Goal: Task Accomplishment & Management: Use online tool/utility

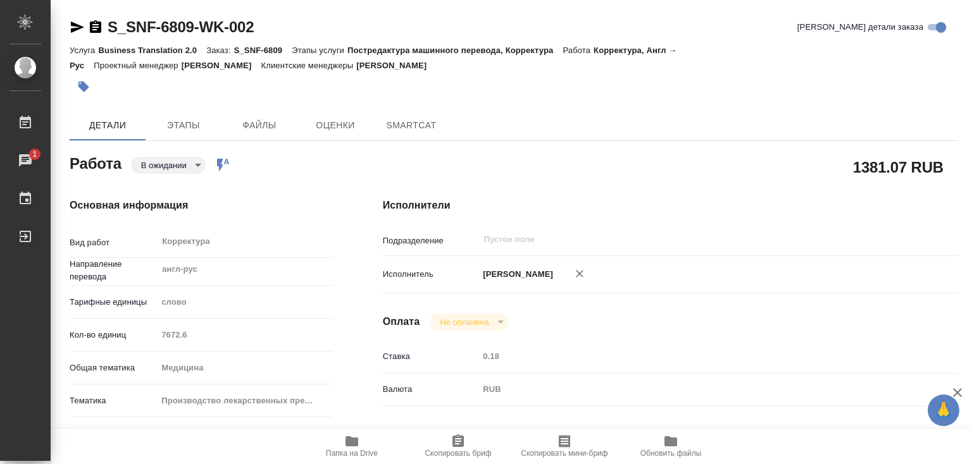
type textarea "x"
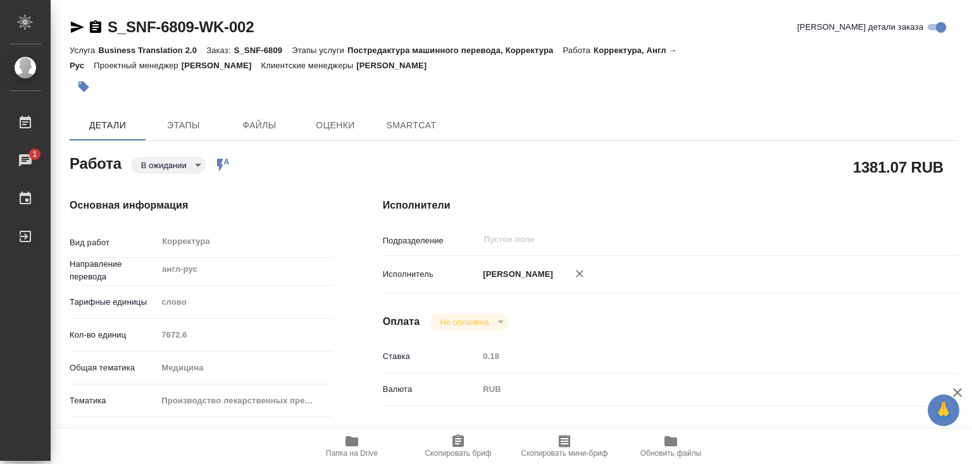
type textarea "x"
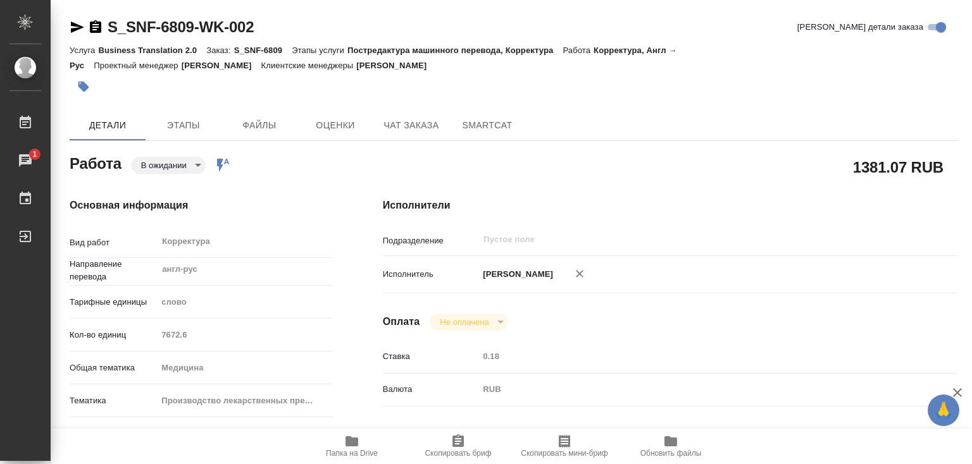
type textarea "x"
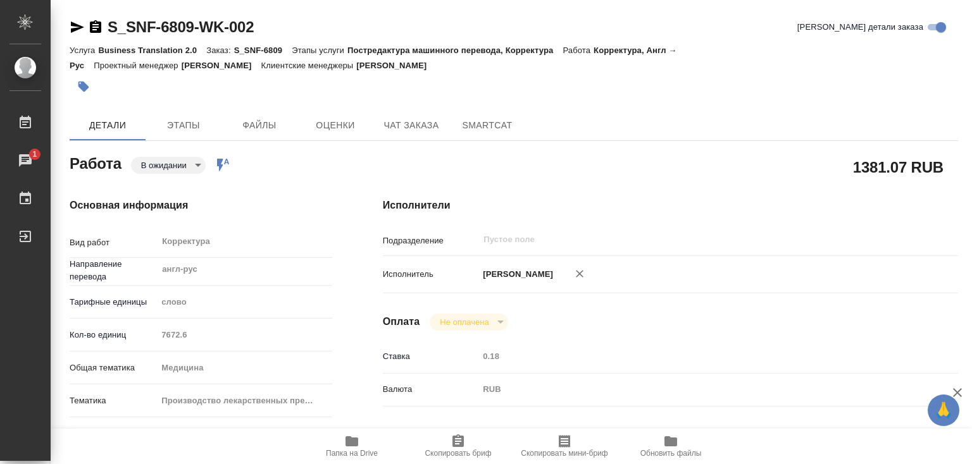
type textarea "x"
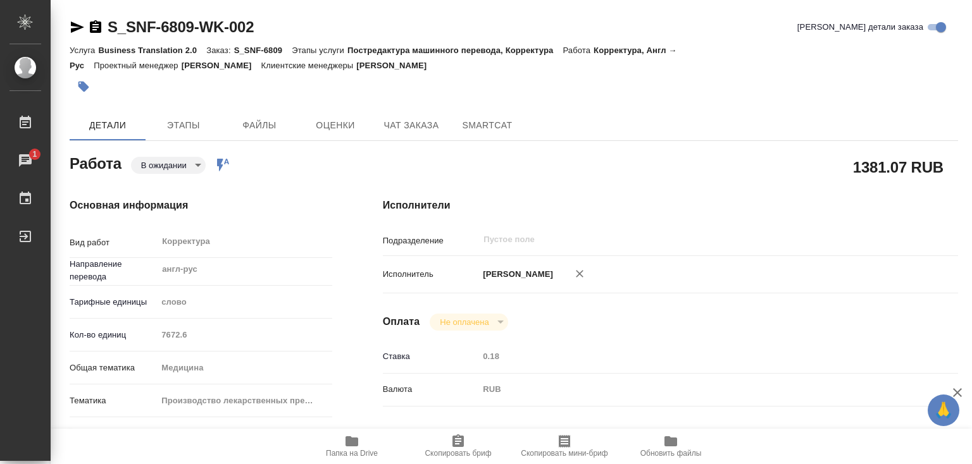
type textarea "x"
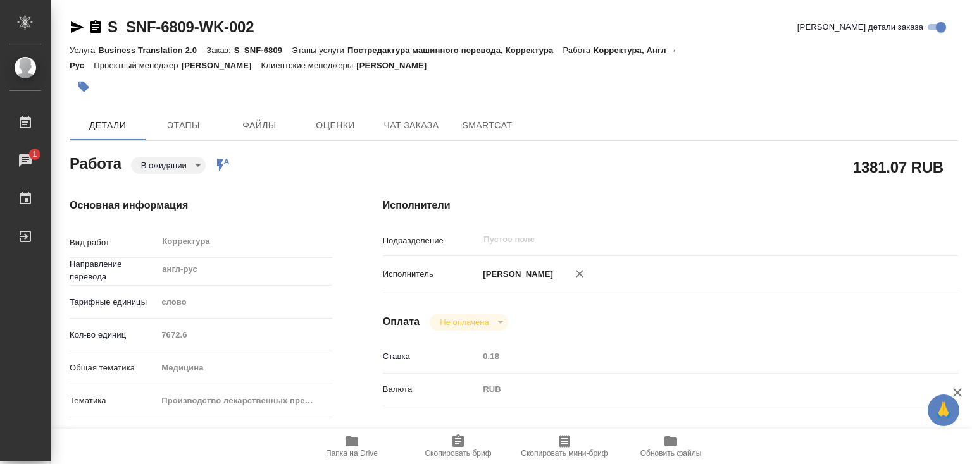
type textarea "x"
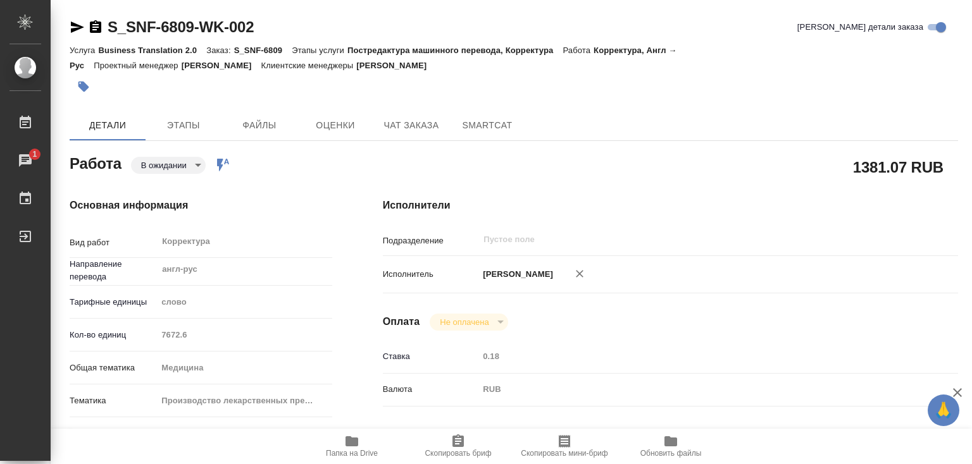
type textarea "x"
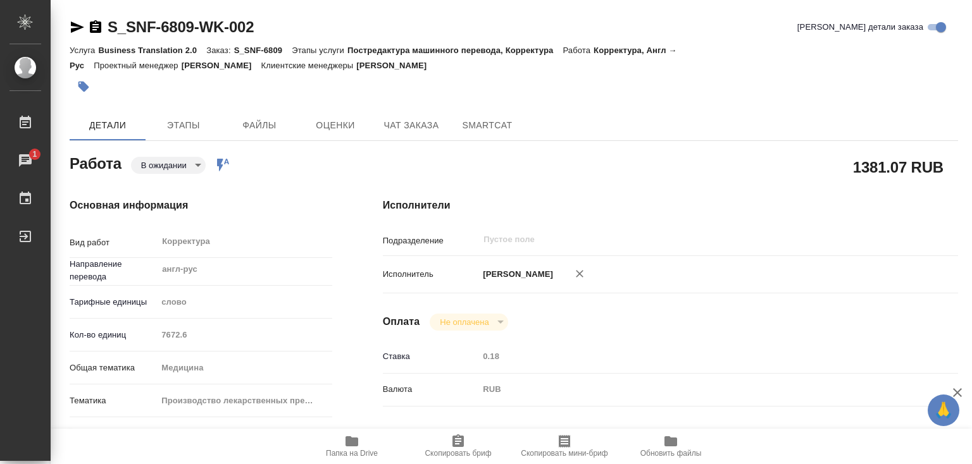
type textarea "x"
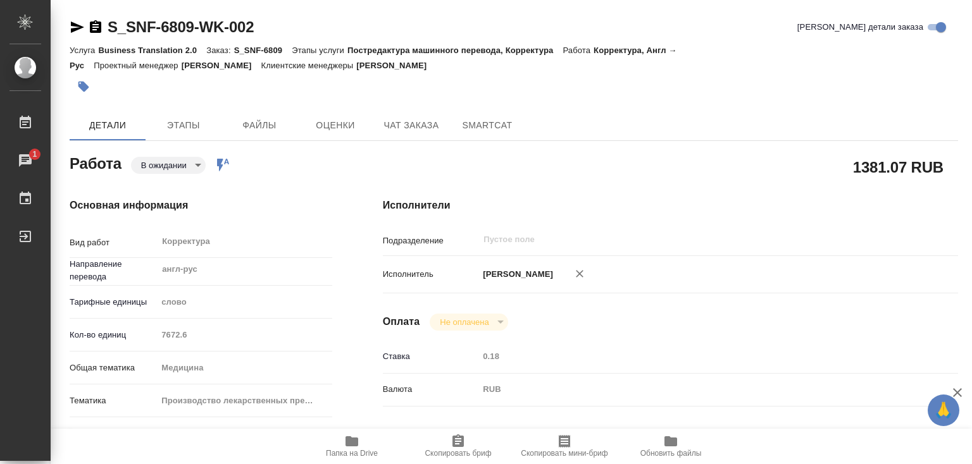
type textarea "x"
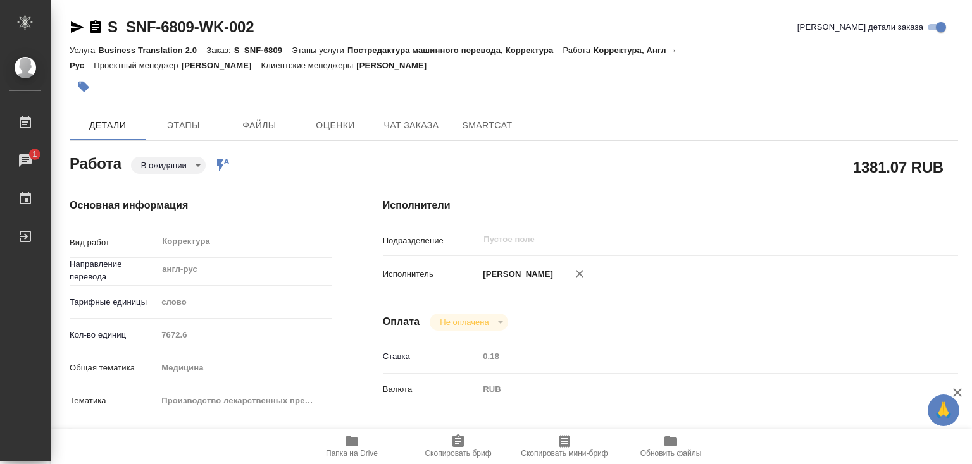
click at [352, 440] on icon "button" at bounding box center [351, 442] width 13 height 10
